Goal: Navigation & Orientation: Find specific page/section

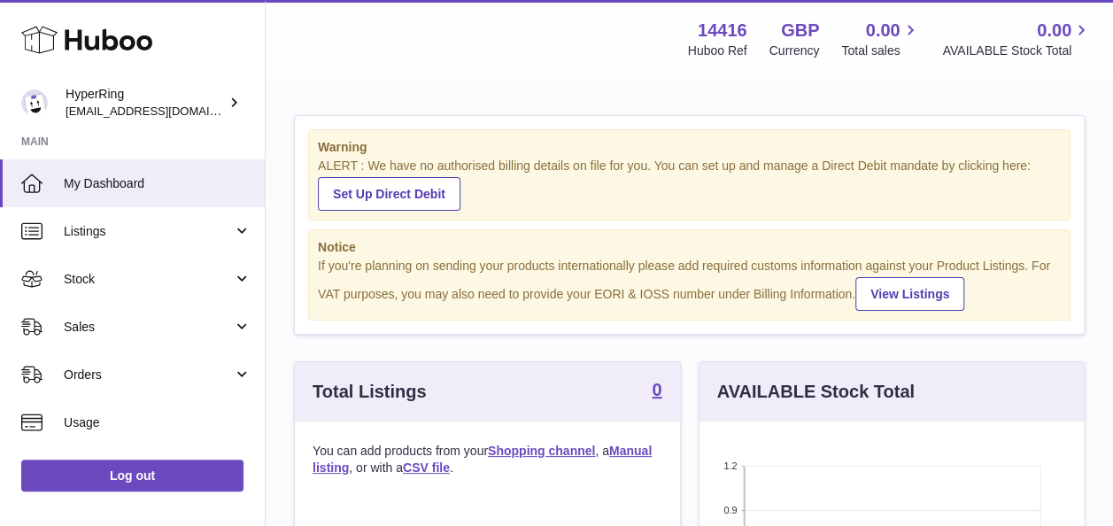
scroll to position [276, 384]
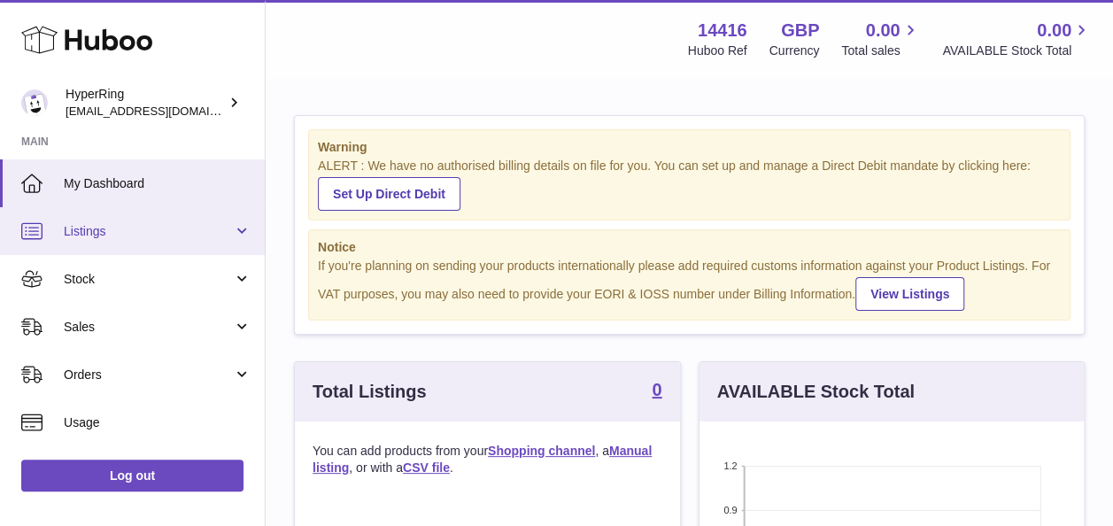
click at [191, 239] on span "Listings" at bounding box center [148, 231] width 169 height 17
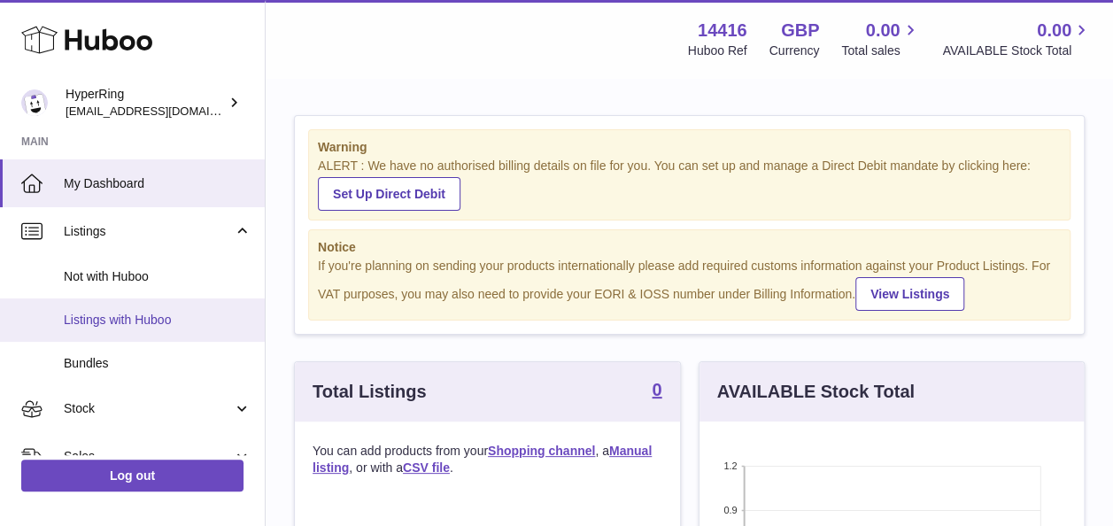
click at [188, 314] on span "Listings with Huboo" at bounding box center [158, 320] width 188 height 17
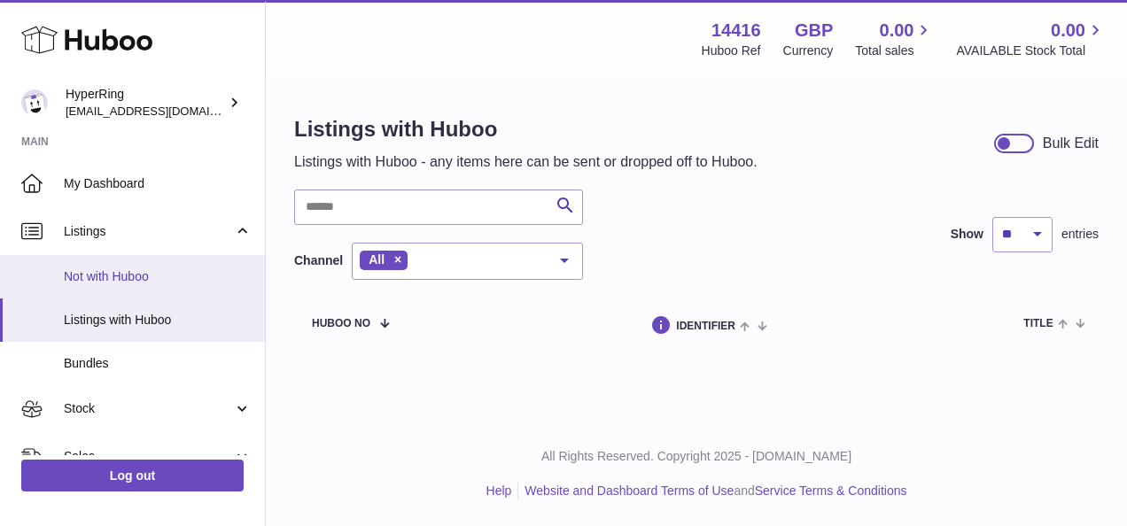
click at [230, 268] on span "Not with Huboo" at bounding box center [158, 276] width 188 height 17
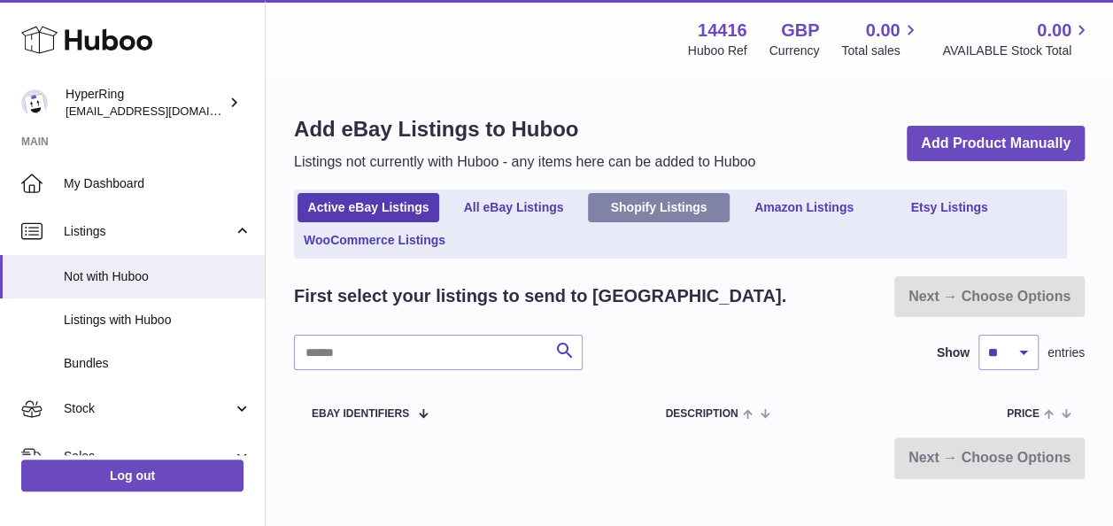
click at [679, 214] on link "Shopify Listings" at bounding box center [659, 207] width 142 height 29
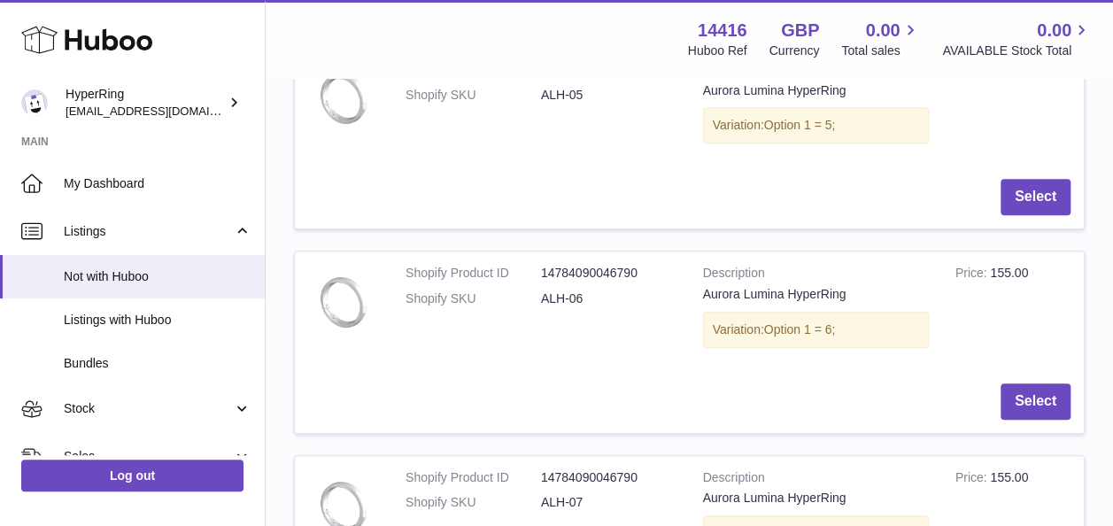
scroll to position [424, 0]
